Goal: Task Accomplishment & Management: Manage account settings

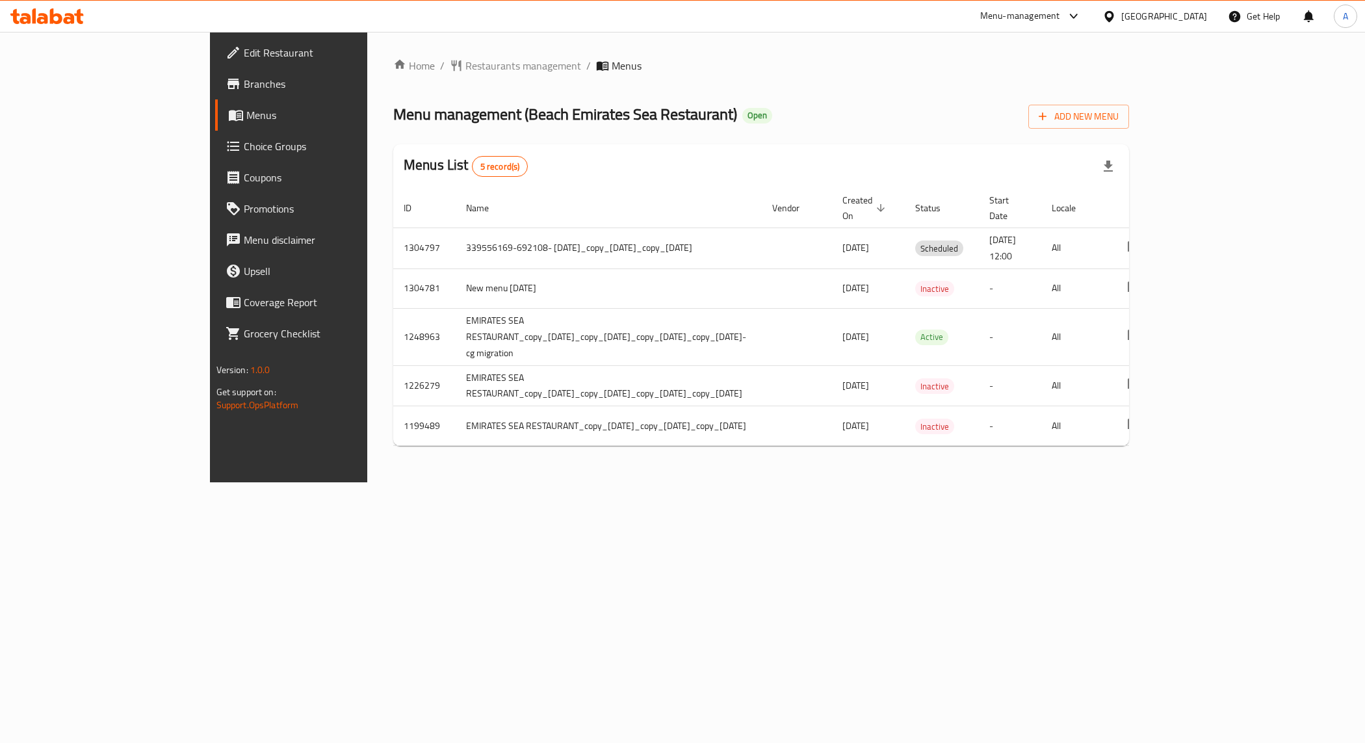
click at [244, 147] on span "Choice Groups" at bounding box center [336, 146] width 184 height 16
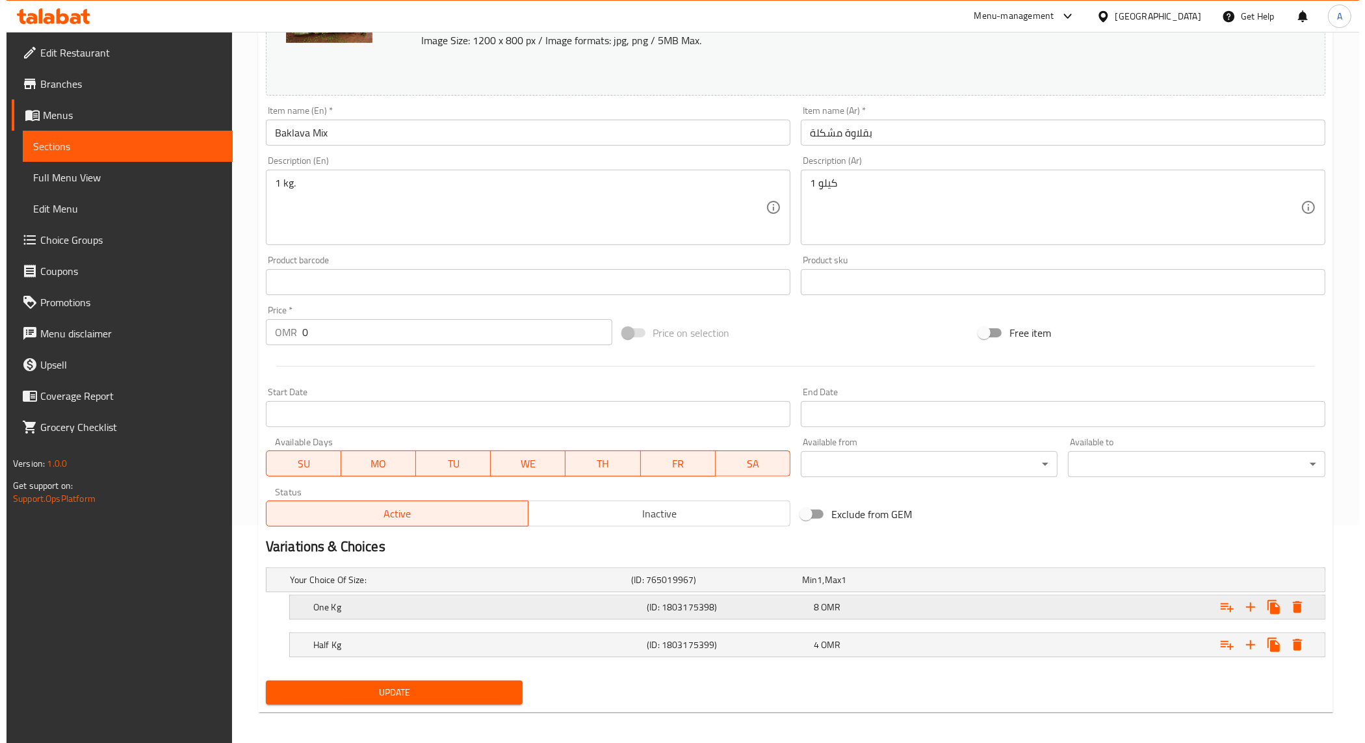
scroll to position [224, 0]
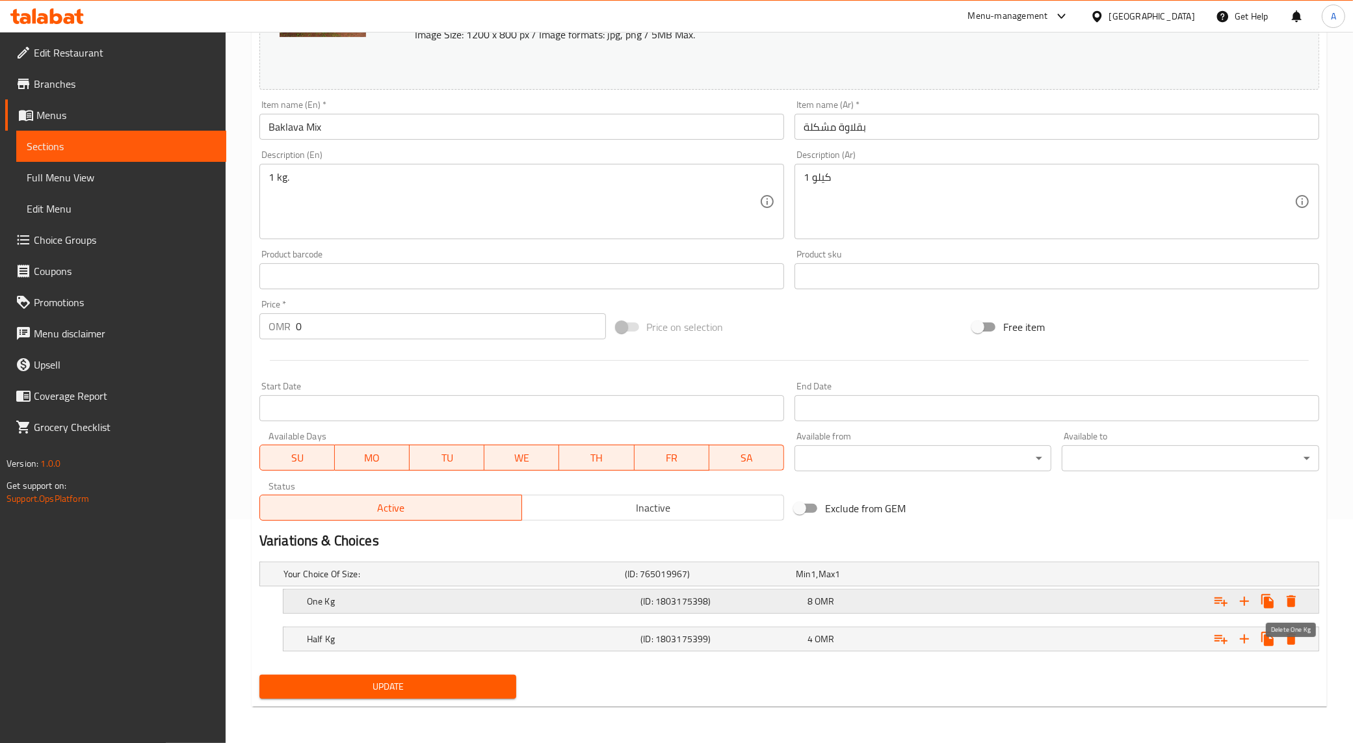
click at [1288, 602] on icon "Expand" at bounding box center [1290, 601] width 9 height 12
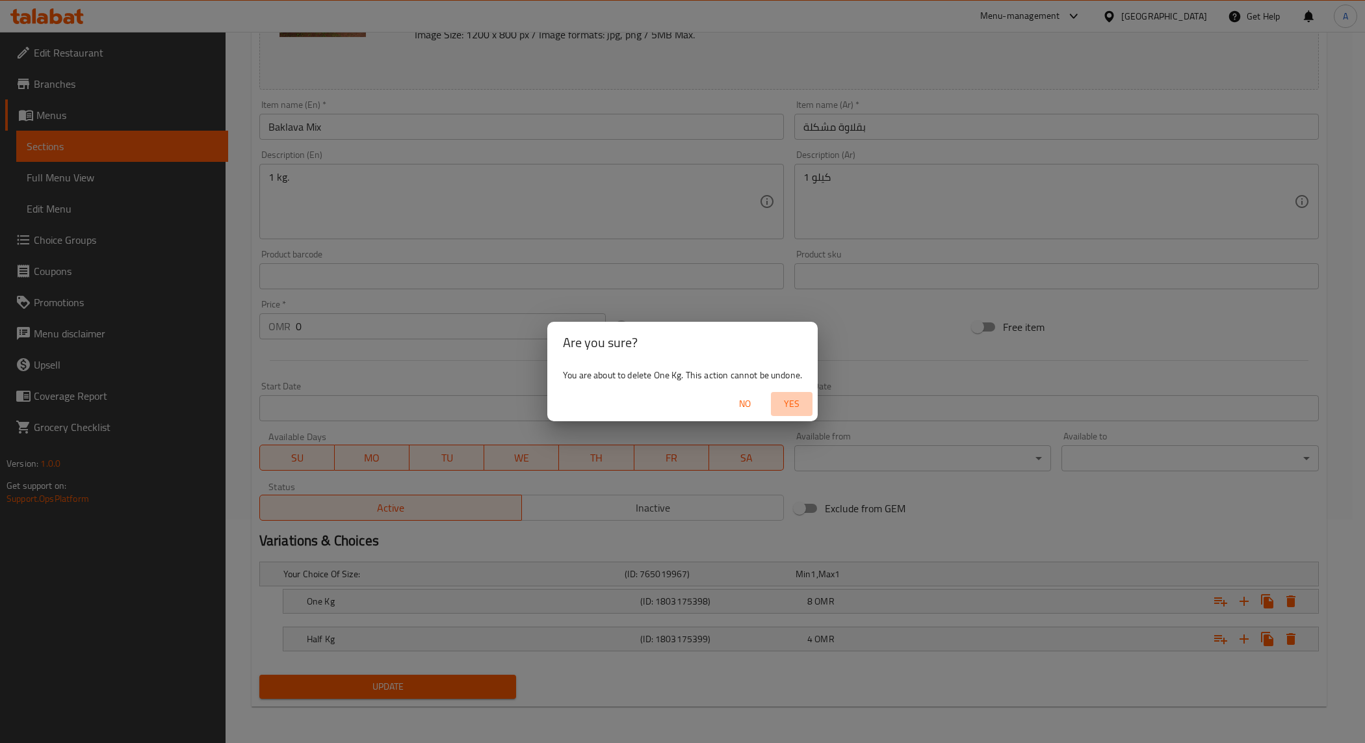
click at [796, 408] on span "Yes" at bounding box center [791, 404] width 31 height 16
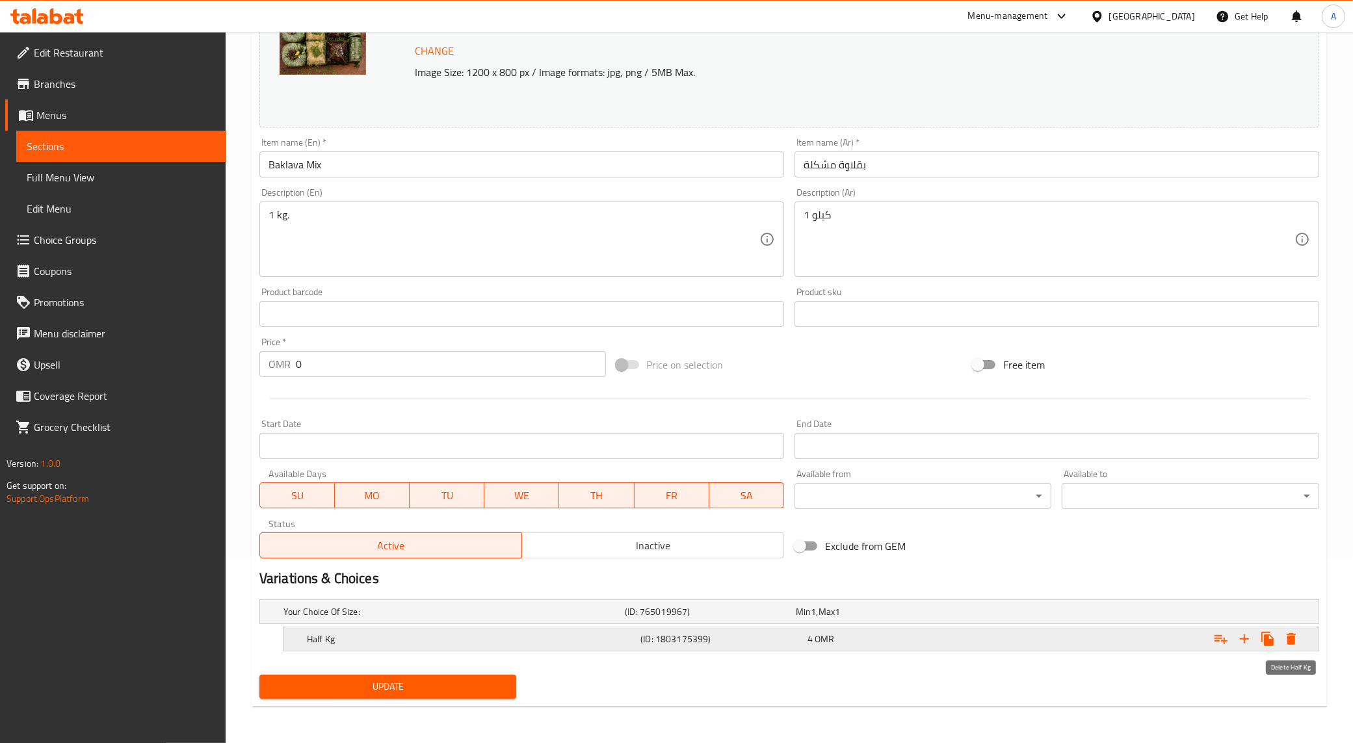
click at [1297, 635] on icon "Expand" at bounding box center [1291, 639] width 16 height 16
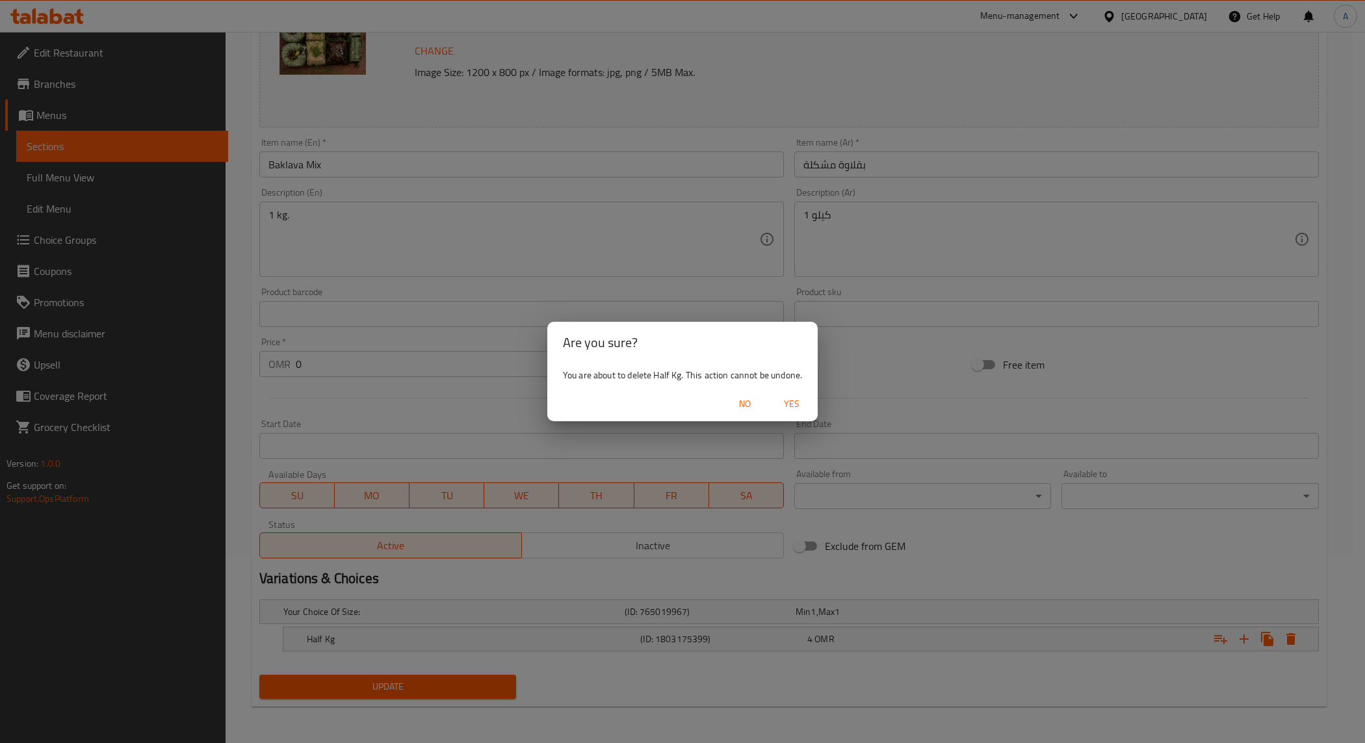
click at [785, 397] on span "Yes" at bounding box center [791, 404] width 31 height 16
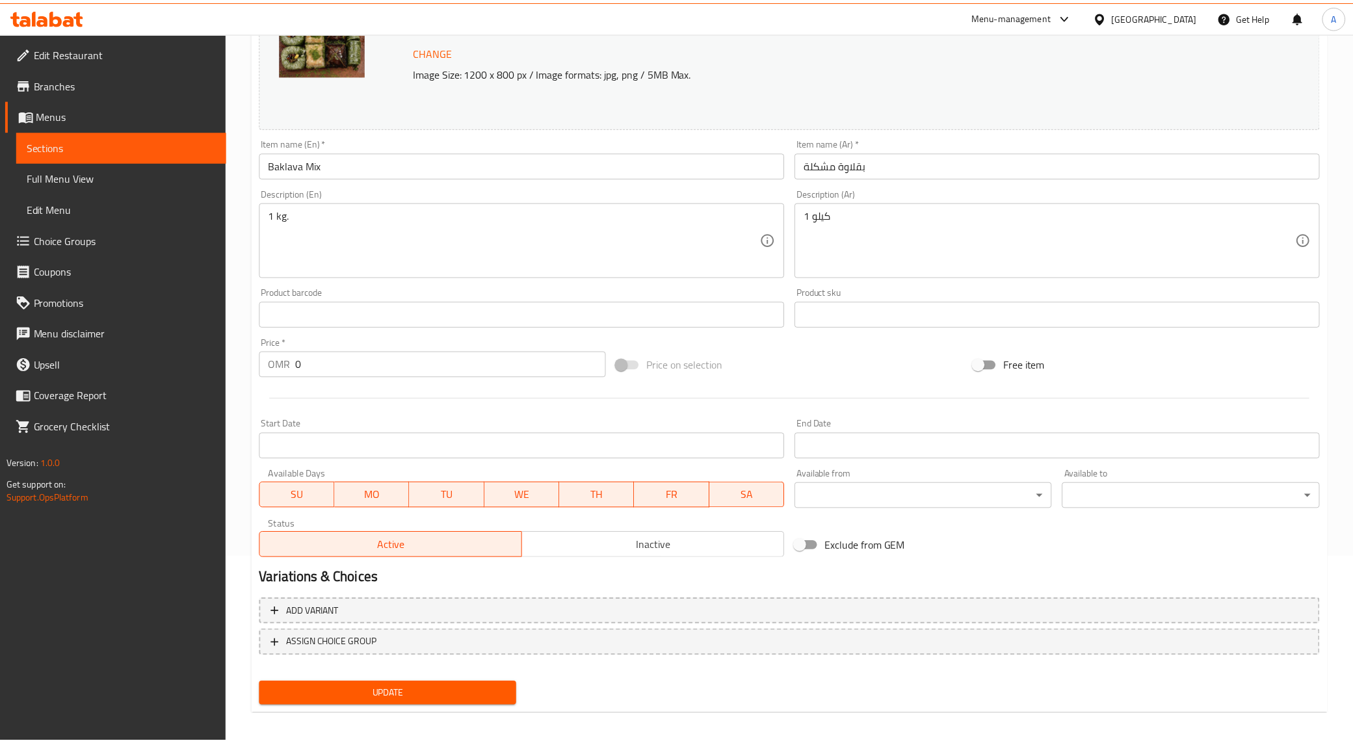
scroll to position [182, 0]
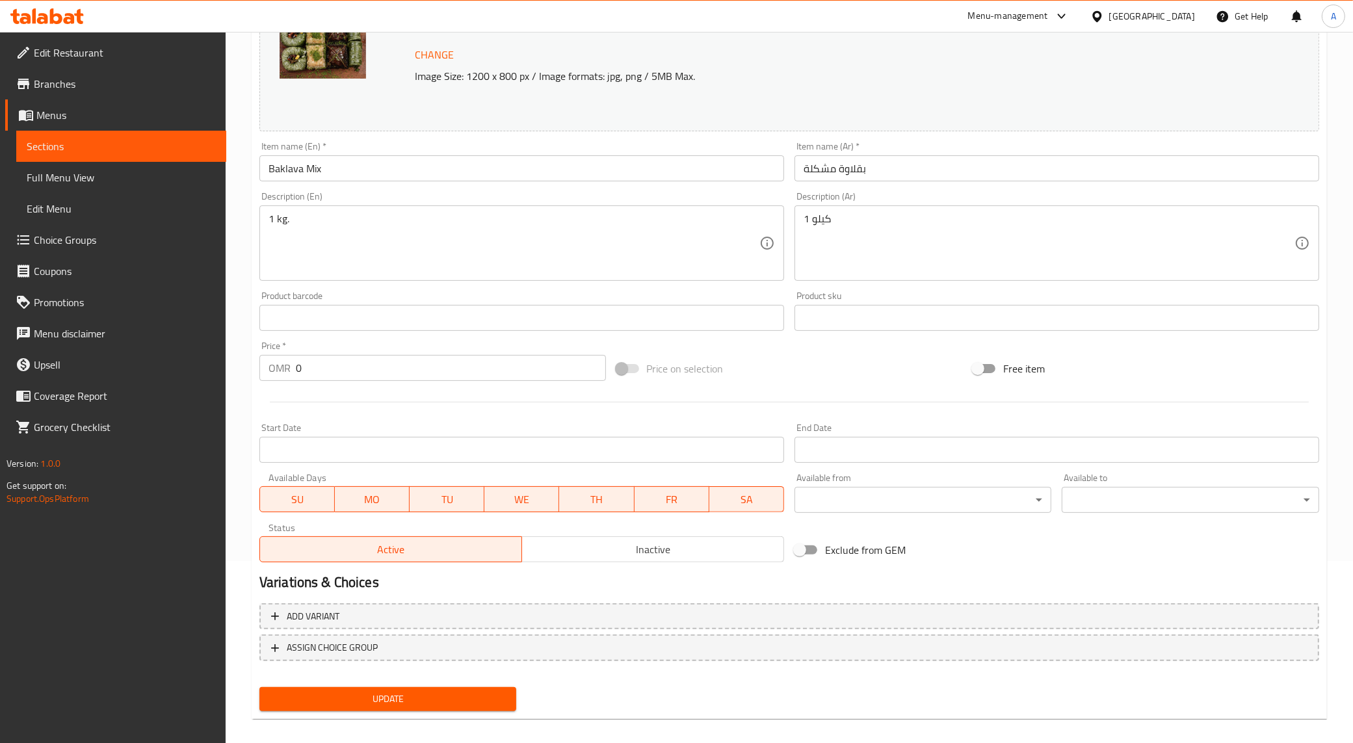
click at [427, 703] on span "Update" at bounding box center [388, 699] width 237 height 16
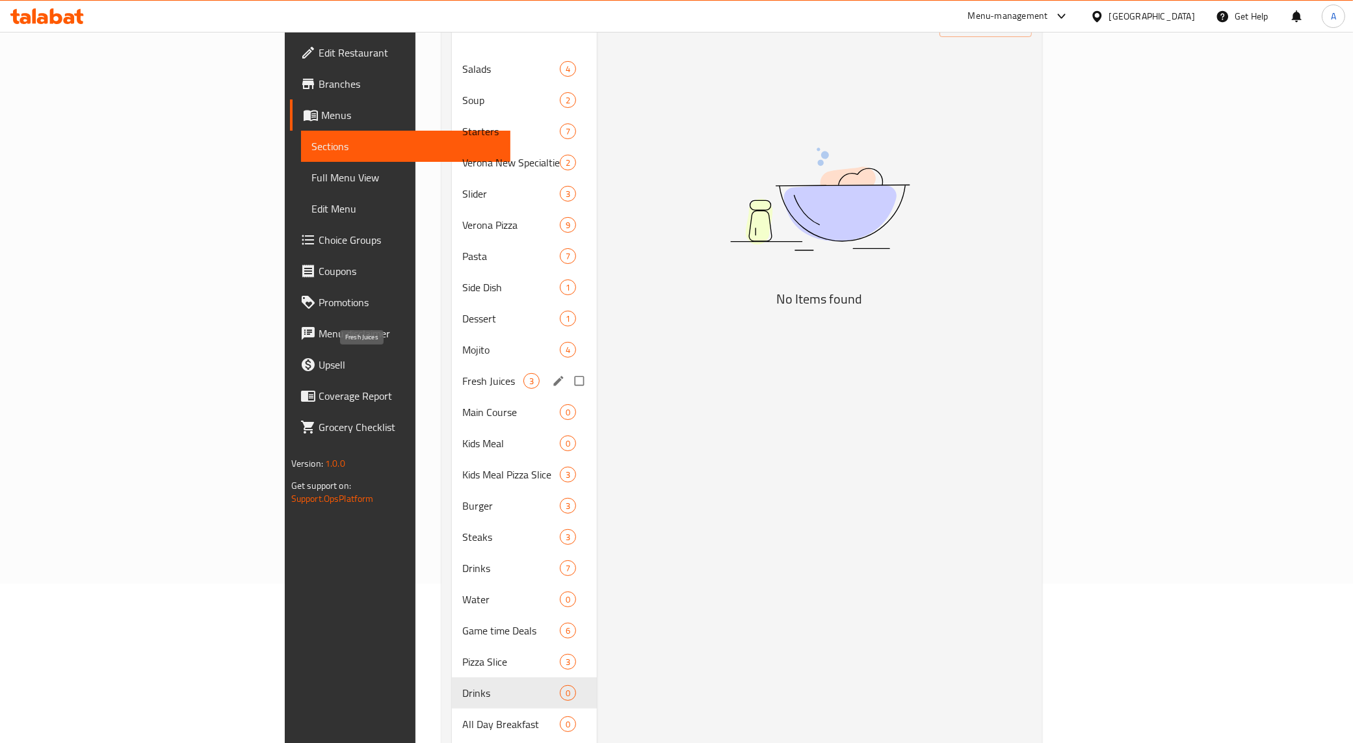
scroll to position [333, 0]
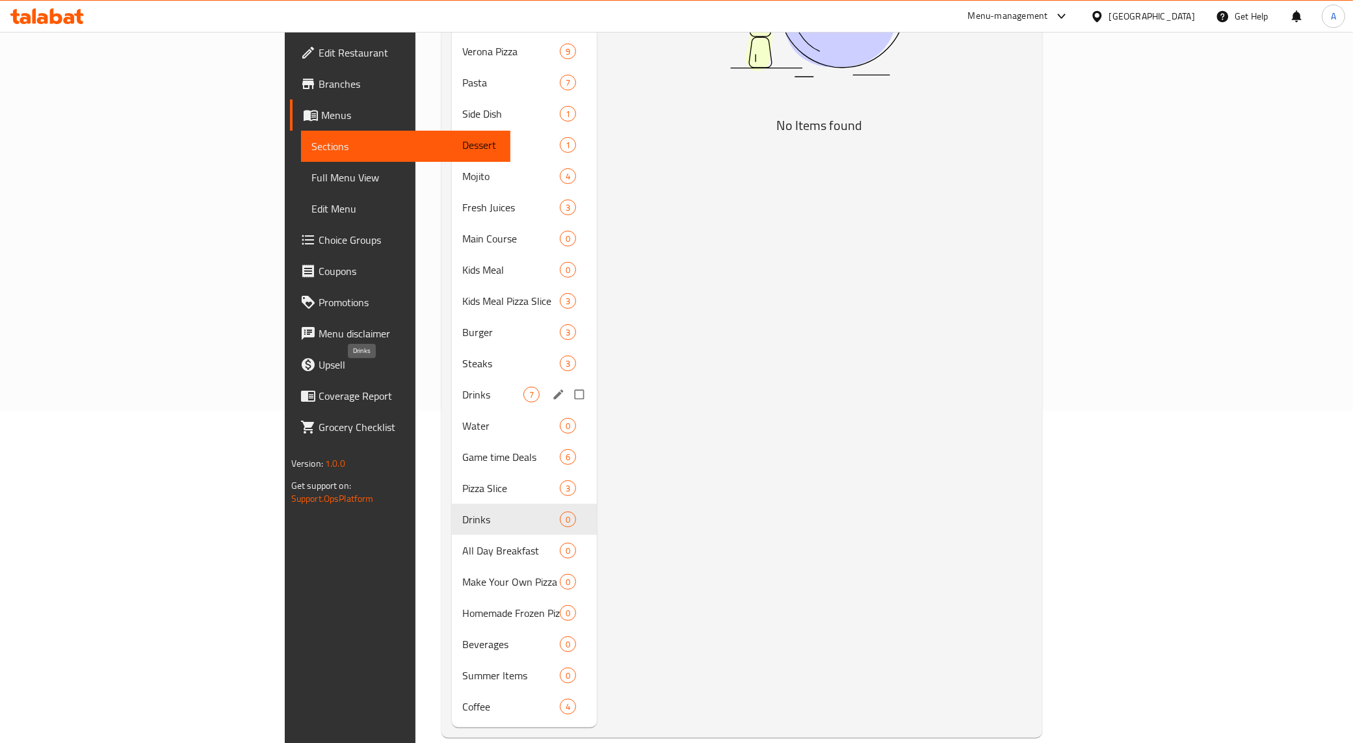
click at [462, 387] on span "Drinks" at bounding box center [492, 395] width 61 height 16
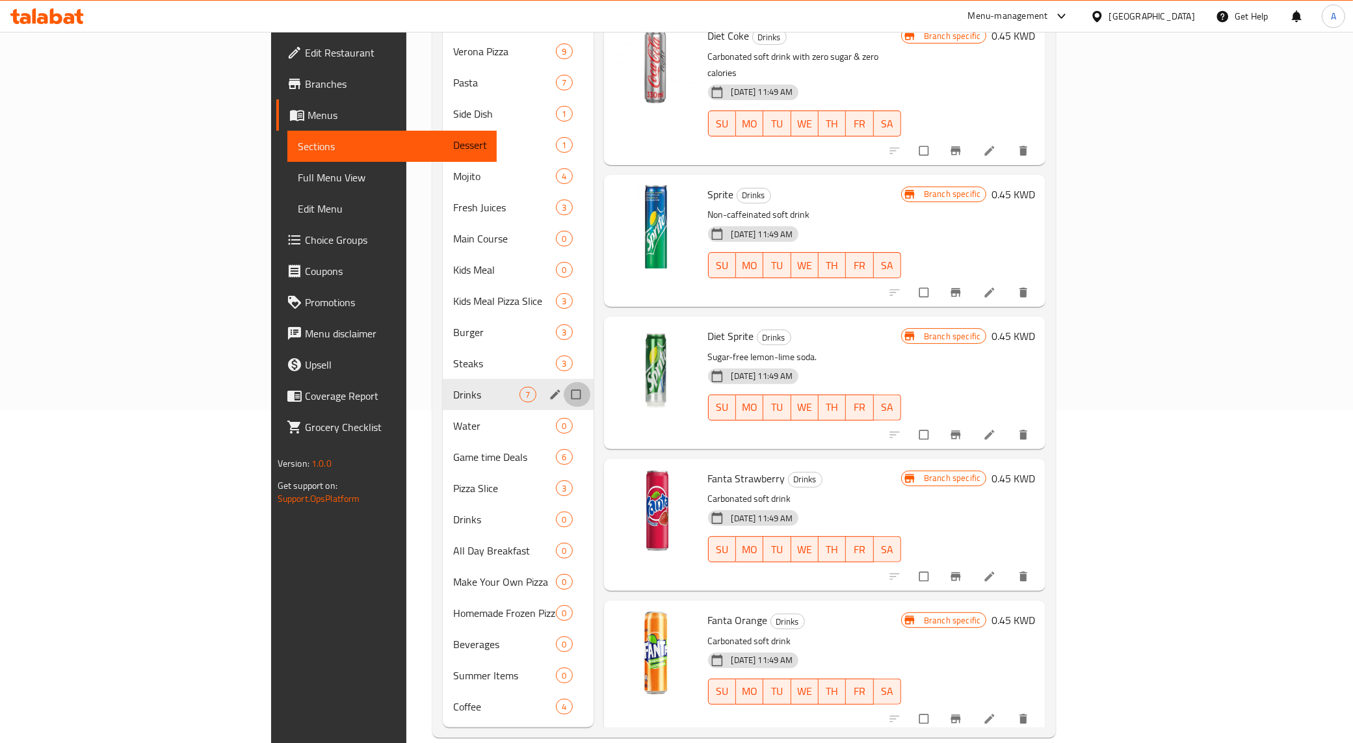
click at [564, 382] on input "Menu sections" at bounding box center [577, 394] width 27 height 25
checkbox input "true"
click at [564, 507] on input "Menu sections" at bounding box center [577, 519] width 27 height 25
checkbox input "true"
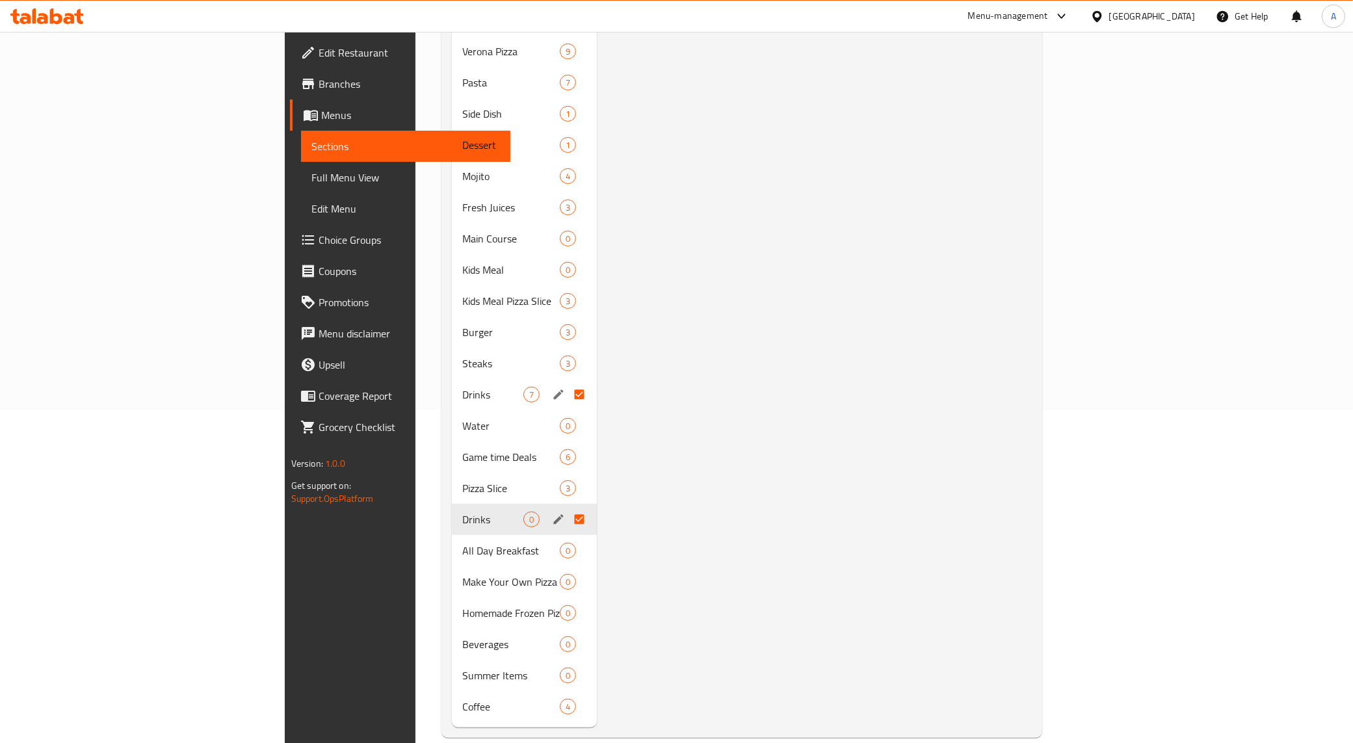
click at [567, 382] on input "Menu sections" at bounding box center [580, 394] width 27 height 25
checkbox input "false"
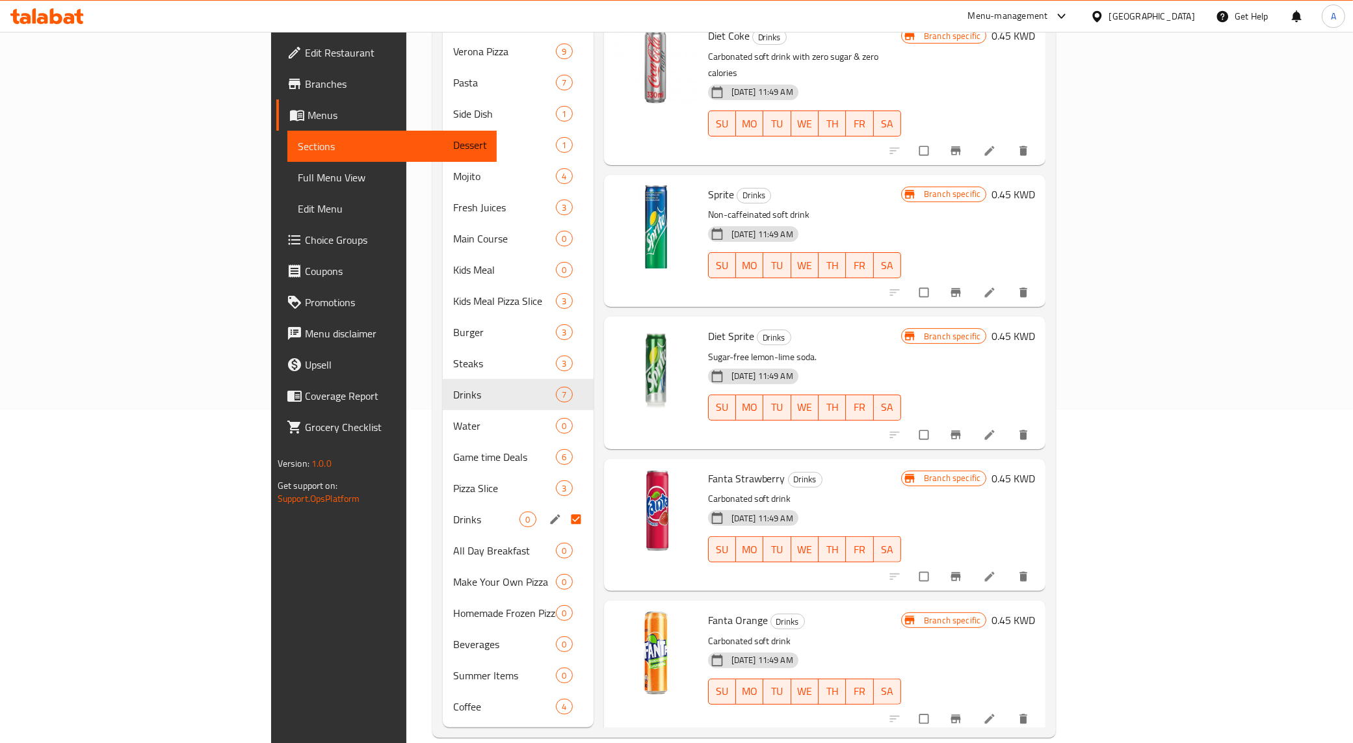
click at [443, 504] on div "Drinks 0" at bounding box center [518, 519] width 151 height 31
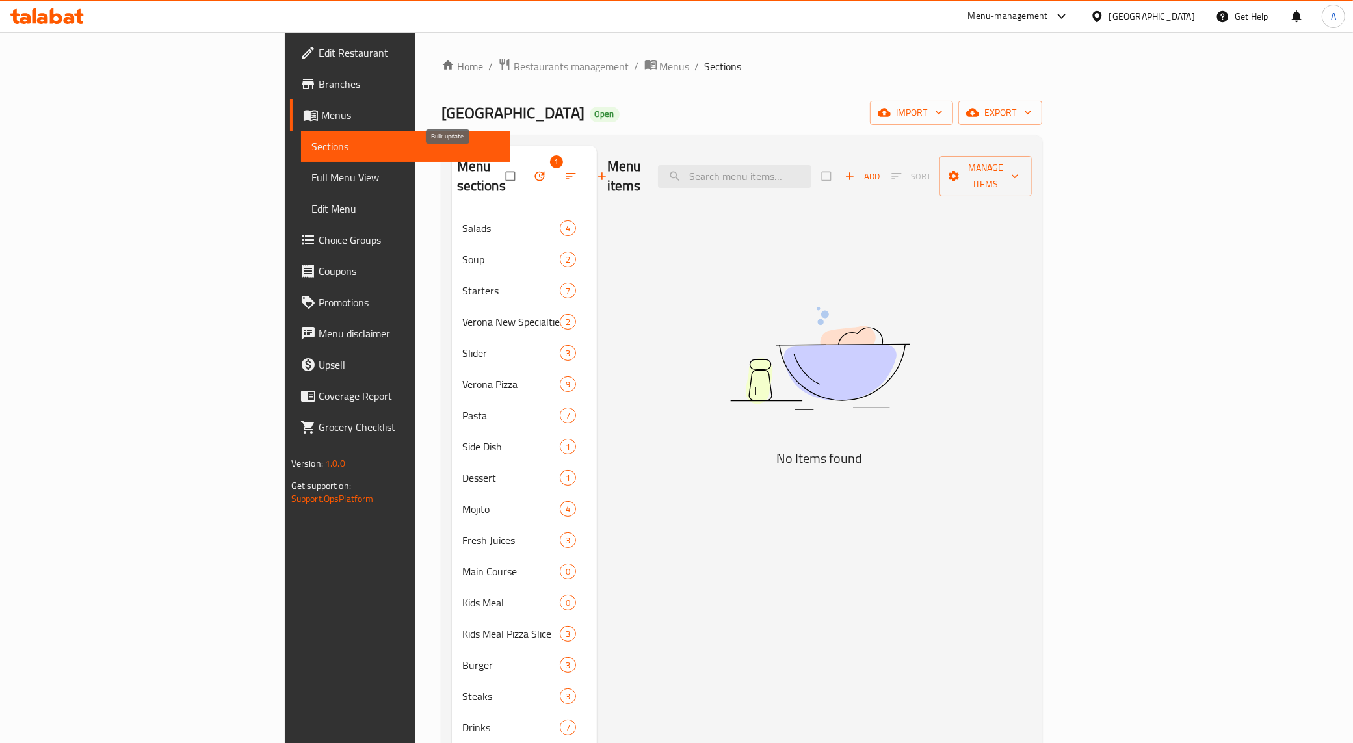
click at [533, 170] on span "button" at bounding box center [541, 176] width 16 height 13
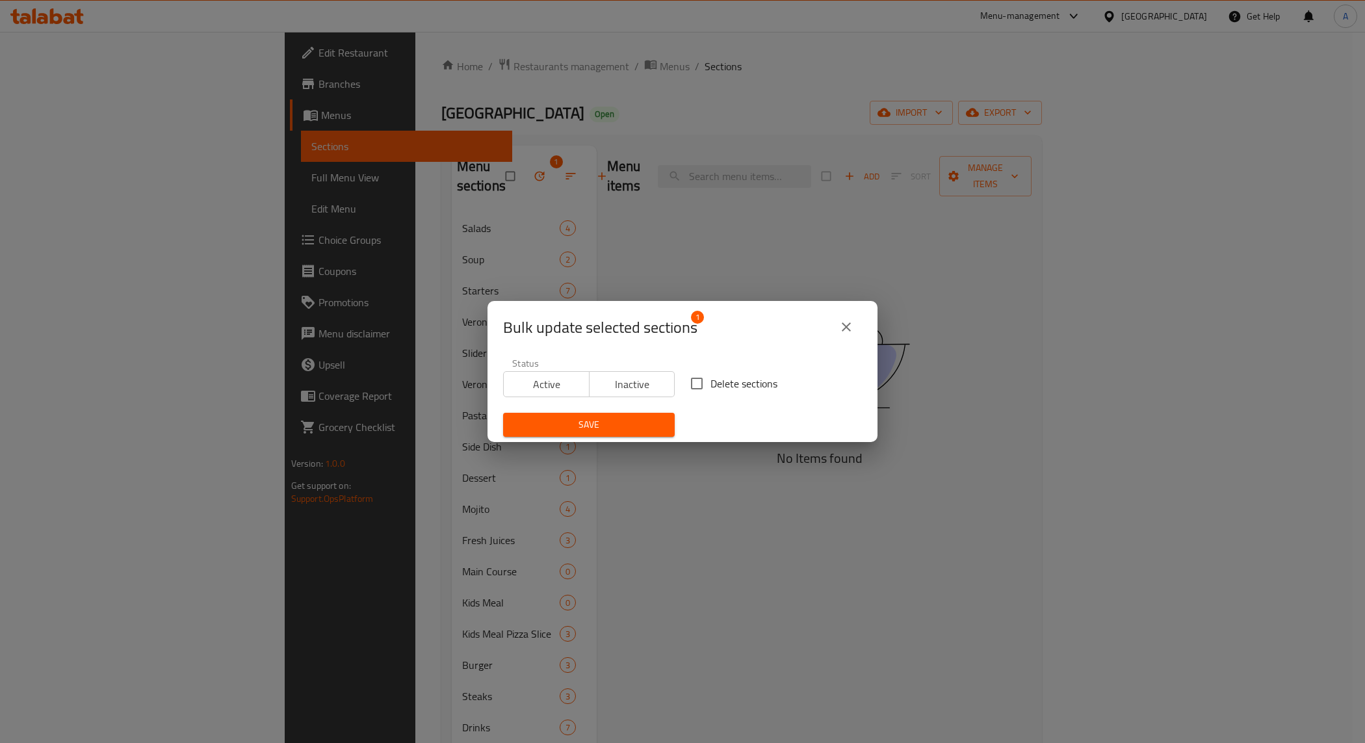
click at [697, 382] on input "Delete sections" at bounding box center [696, 383] width 27 height 27
checkbox input "true"
click at [622, 432] on span "Save" at bounding box center [589, 425] width 151 height 16
